Goal: Task Accomplishment & Management: Manage account settings

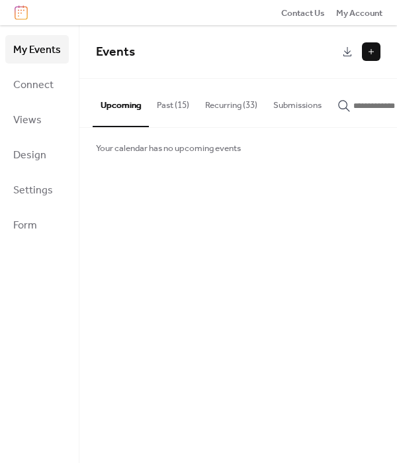
click at [233, 111] on button "Recurring (33)" at bounding box center [231, 102] width 68 height 46
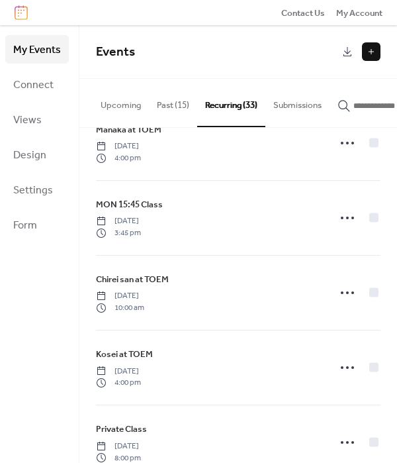
scroll to position [1993, 0]
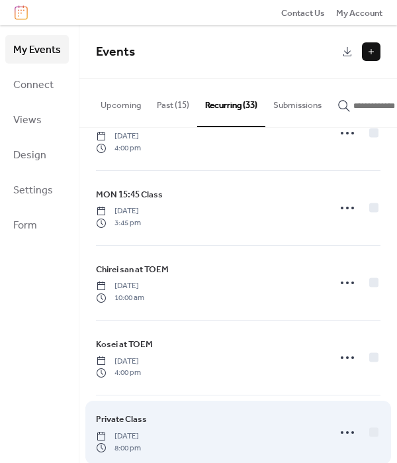
click at [141, 430] on span "[DATE]" at bounding box center [118, 436] width 45 height 12
click at [249, 412] on div "Private Class [DATE] 8:00 pm" at bounding box center [208, 432] width 225 height 41
click at [346, 431] on circle at bounding box center [347, 432] width 3 height 3
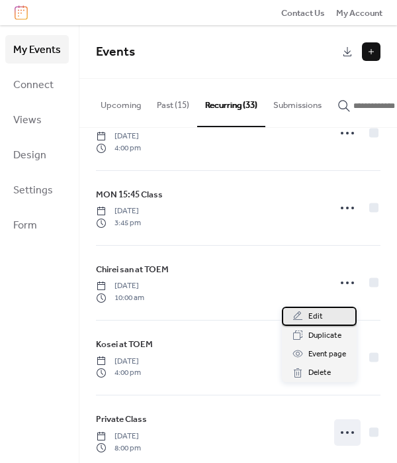
click at [320, 318] on span "Edit" at bounding box center [316, 316] width 15 height 13
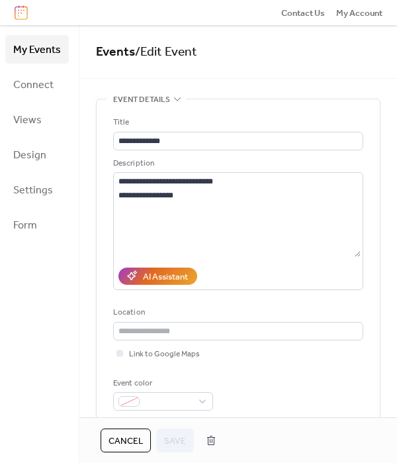
click at [310, 383] on div "Event color" at bounding box center [238, 394] width 250 height 34
click at [131, 443] on span "Cancel" at bounding box center [126, 440] width 34 height 13
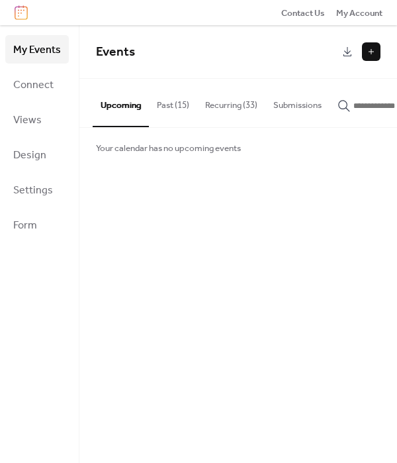
click at [252, 107] on button "Recurring (33)" at bounding box center [231, 102] width 68 height 46
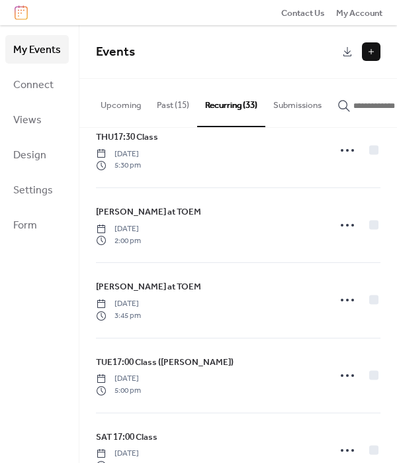
scroll to position [1609, 0]
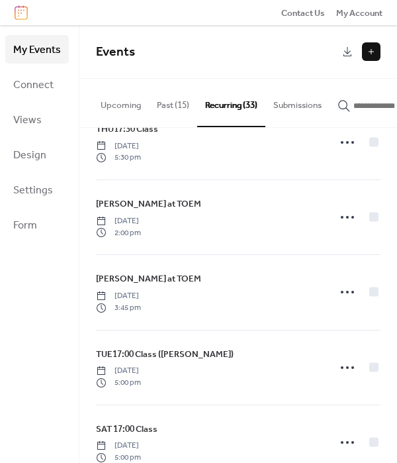
click at [378, 387] on div "MON 17:00 Class [DATE] 5:00 pm MON17:00 Class ([PERSON_NAME]) [DATE] 5:00 pm MO…" at bounding box center [238, 296] width 318 height 336
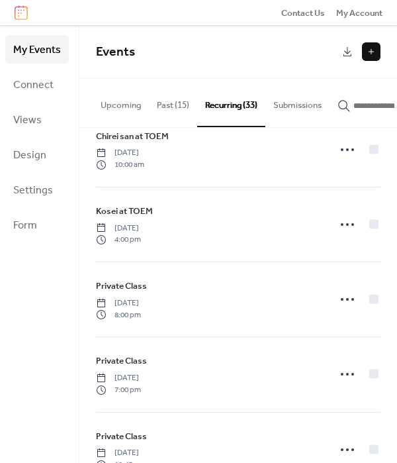
scroll to position [2121, 0]
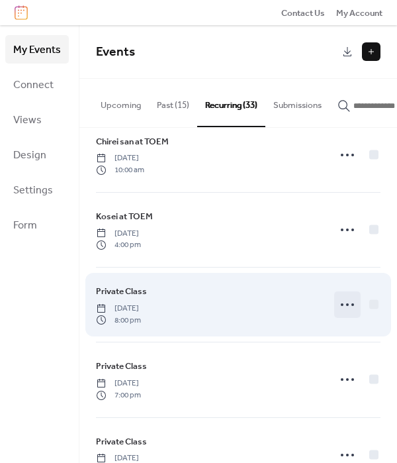
click at [346, 294] on icon at bounding box center [347, 304] width 21 height 21
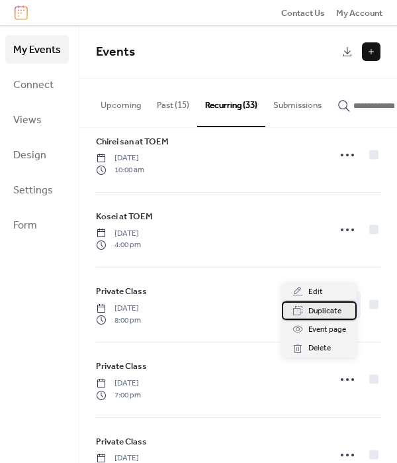
click at [334, 311] on span "Duplicate" at bounding box center [325, 311] width 33 height 13
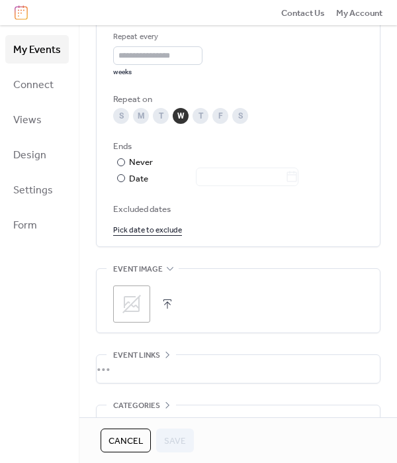
scroll to position [680, 0]
click at [241, 122] on div "S" at bounding box center [240, 117] width 16 height 16
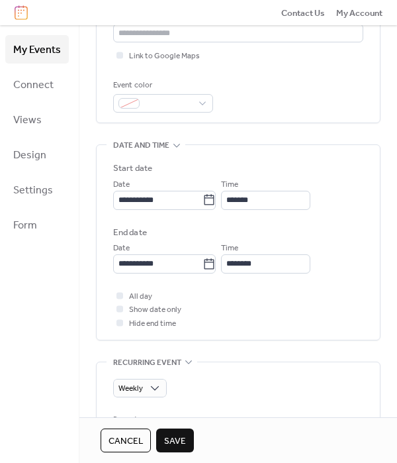
scroll to position [287, 0]
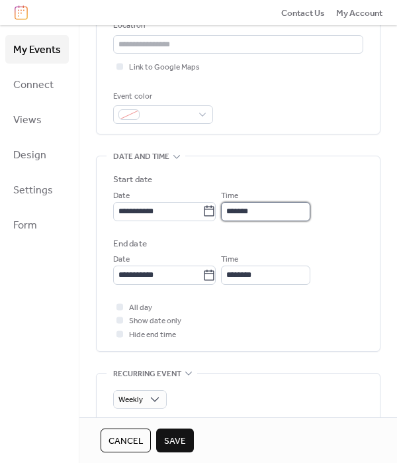
click at [305, 211] on input "*******" at bounding box center [265, 211] width 89 height 19
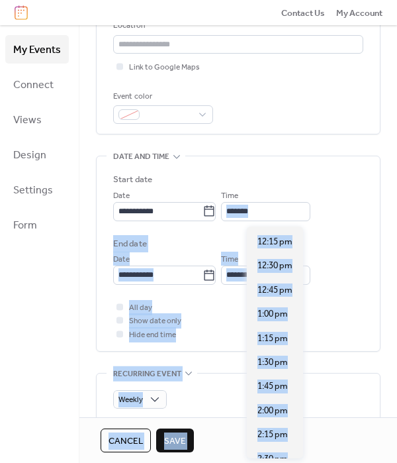
scroll to position [1117, 0]
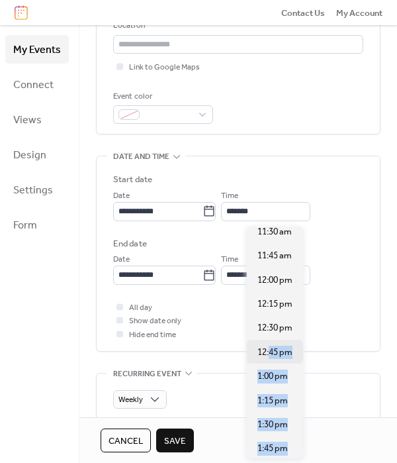
drag, startPoint x: 274, startPoint y: 242, endPoint x: 269, endPoint y: 343, distance: 100.8
click at [269, 344] on div "12:00 am 12:15 am 12:30 am 12:45 am 1:00 am 1:15 am 1:30 am 1:45 am 2:00 am 2:1…" at bounding box center [275, 343] width 56 height 232
click at [272, 346] on span "12:45 pm" at bounding box center [275, 352] width 35 height 13
type input "********"
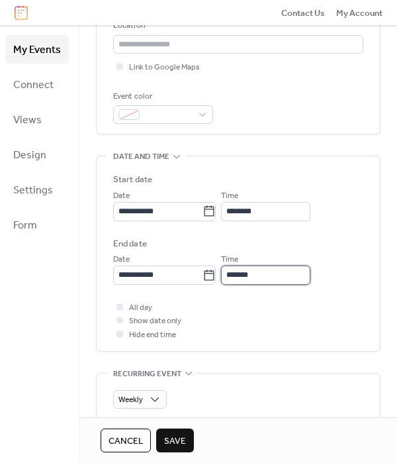
click at [274, 276] on input "*******" at bounding box center [265, 275] width 89 height 19
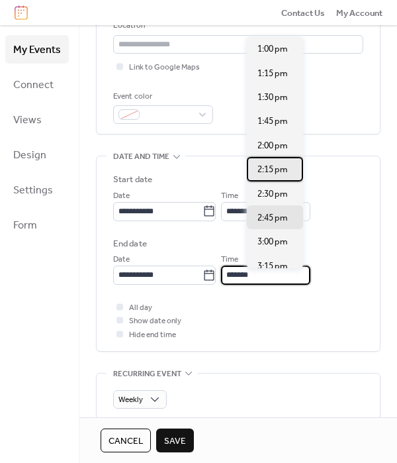
click at [276, 167] on span "2:15 pm" at bounding box center [273, 169] width 30 height 13
type input "*******"
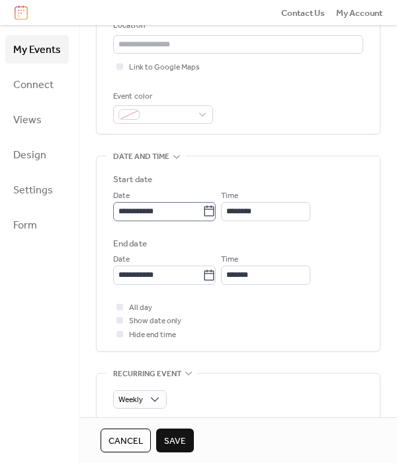
click at [215, 217] on icon at bounding box center [210, 211] width 10 height 11
click at [203, 219] on input "**********" at bounding box center [157, 211] width 89 height 19
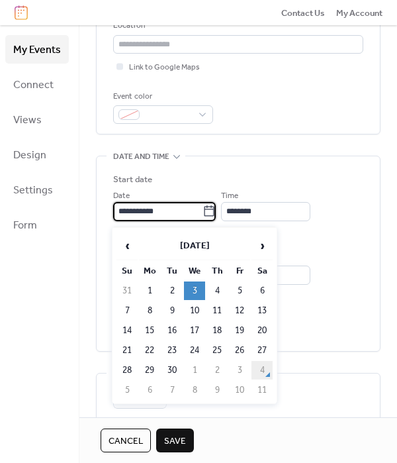
click at [263, 373] on td "4" at bounding box center [262, 370] width 21 height 19
type input "**********"
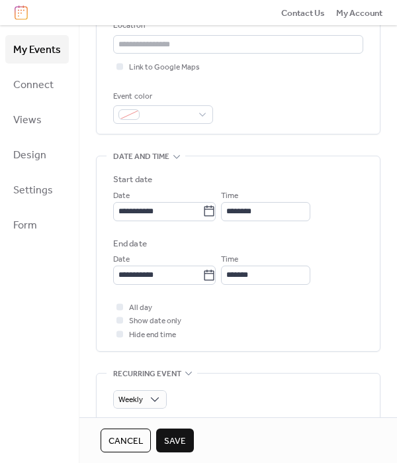
click at [229, 341] on div "All day Show date only Hide end time" at bounding box center [238, 321] width 250 height 40
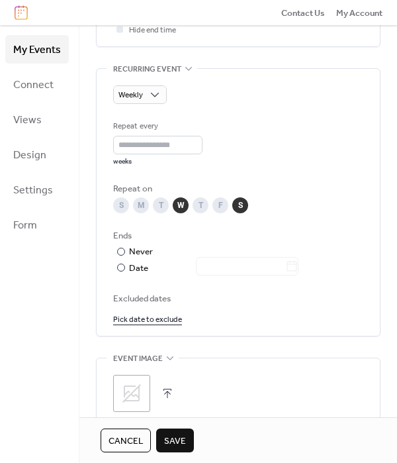
scroll to position [593, 0]
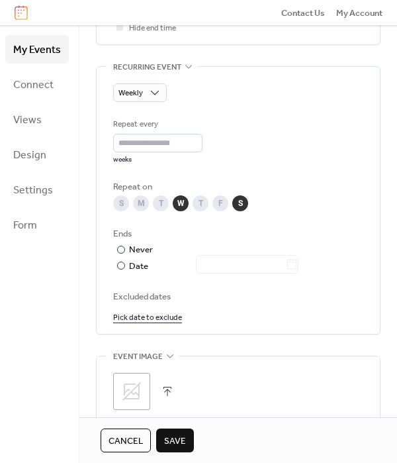
click at [177, 211] on div "W" at bounding box center [181, 203] width 16 height 16
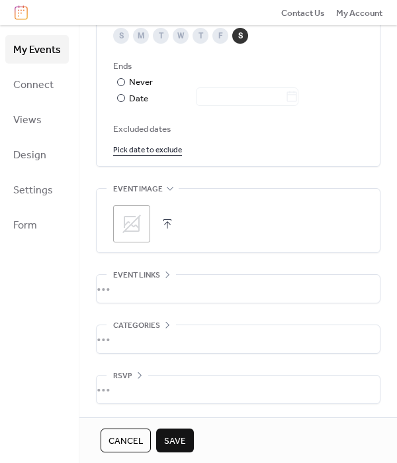
scroll to position [766, 0]
click at [179, 439] on span "Save" at bounding box center [175, 440] width 22 height 13
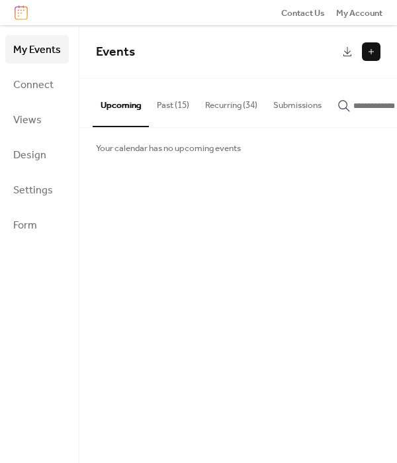
click at [221, 107] on button "Recurring (34)" at bounding box center [231, 102] width 68 height 46
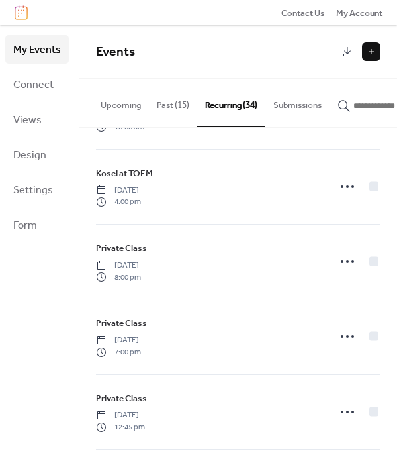
scroll to position [2194, 0]
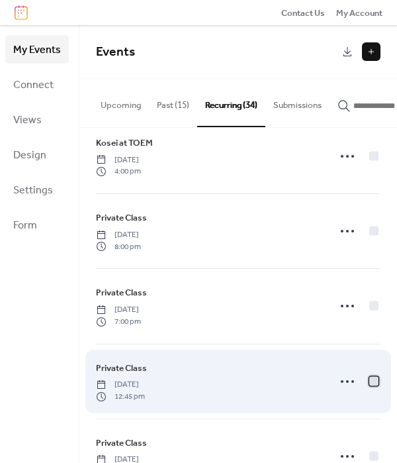
click at [373, 376] on div at bounding box center [374, 380] width 9 height 9
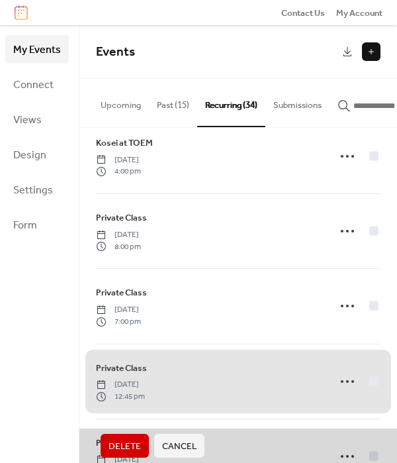
click at [120, 452] on span "Delete" at bounding box center [125, 446] width 32 height 13
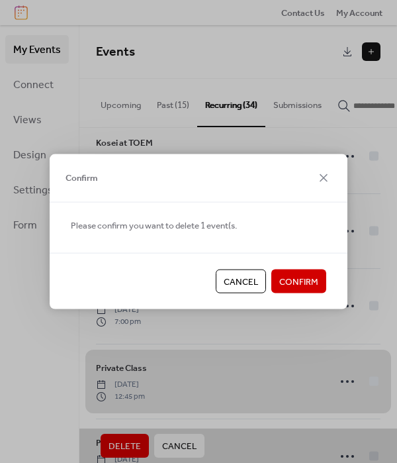
click at [297, 288] on span "Confirm" at bounding box center [298, 282] width 39 height 13
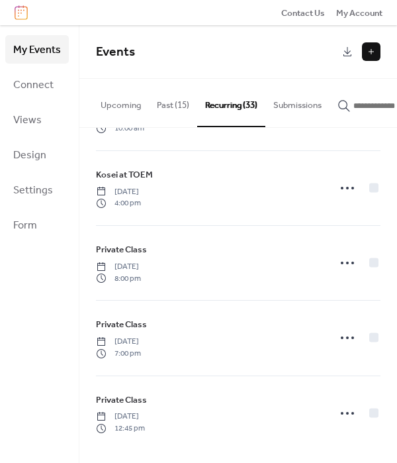
scroll to position [2121, 0]
